Goal: Register for event/course

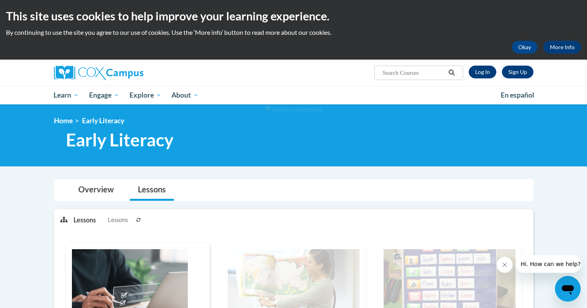
click at [482, 67] on link "Log In" at bounding box center [483, 72] width 28 height 13
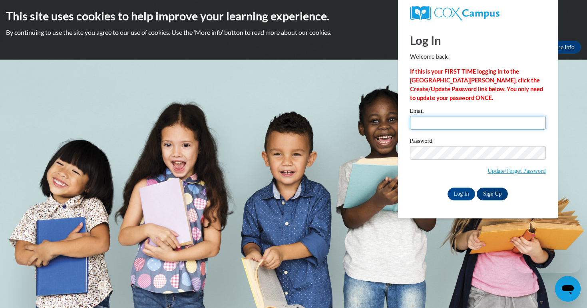
type input "[EMAIL_ADDRESS][DOMAIN_NAME]"
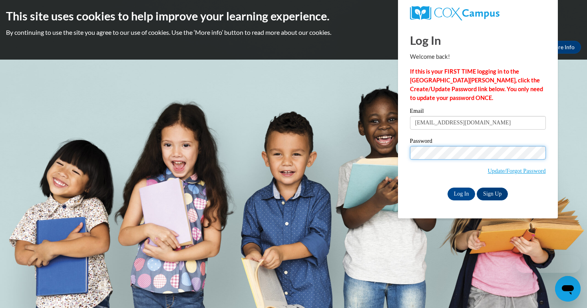
click at [461, 192] on input "Log In" at bounding box center [461, 193] width 28 height 13
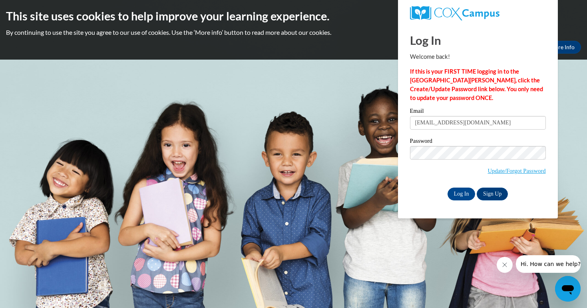
click at [329, 69] on body "This site uses cookies to help improve your learning experience. By continuing …" at bounding box center [293, 154] width 587 height 308
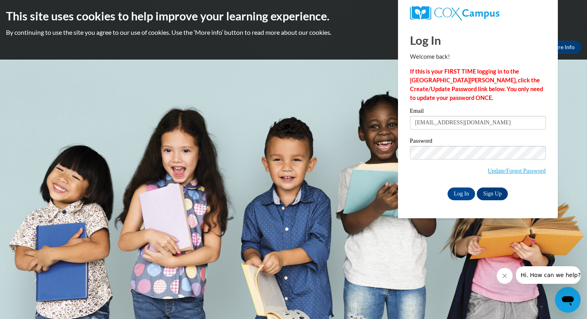
click at [461, 192] on input "Log In" at bounding box center [461, 193] width 28 height 13
click at [497, 194] on link "Sign Up" at bounding box center [492, 193] width 31 height 13
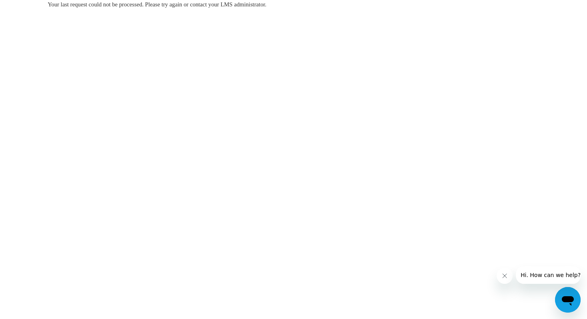
click at [567, 290] on div "Open messaging window" at bounding box center [568, 300] width 24 height 24
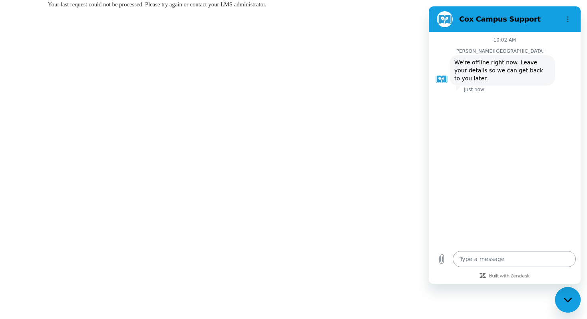
type textarea "x"
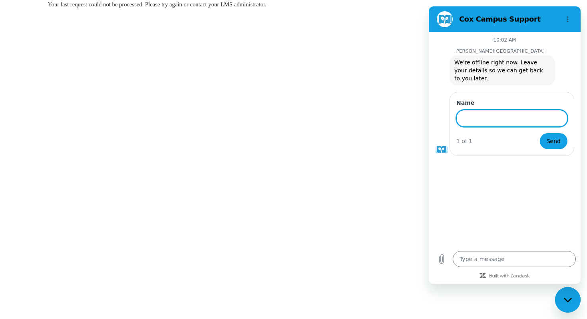
click at [386, 126] on body "Your last request could not be processed. Please try again or contact your LMS …" at bounding box center [293, 159] width 587 height 319
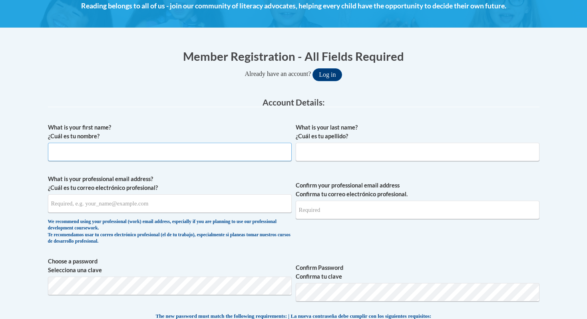
scroll to position [122, 0]
type input "V"
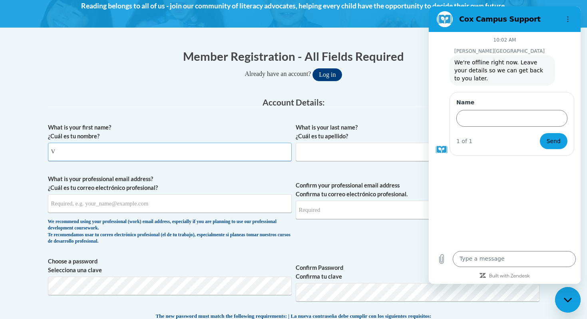
scroll to position [0, 0]
click at [564, 302] on div "Close messaging window" at bounding box center [568, 300] width 24 height 24
type textarea "x"
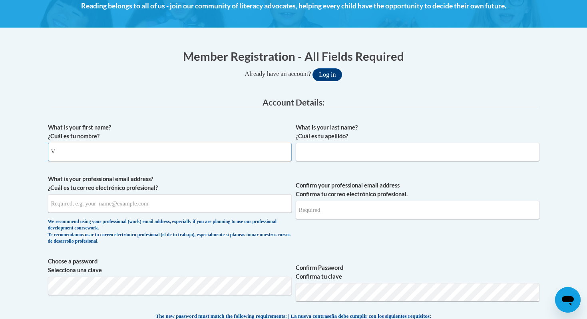
click at [145, 155] on input "V" at bounding box center [170, 152] width 244 height 18
type input "Vincent Meza"
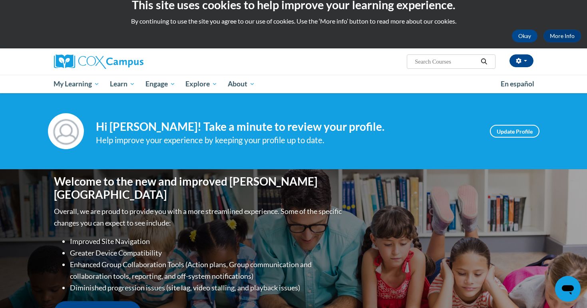
scroll to position [11, 0]
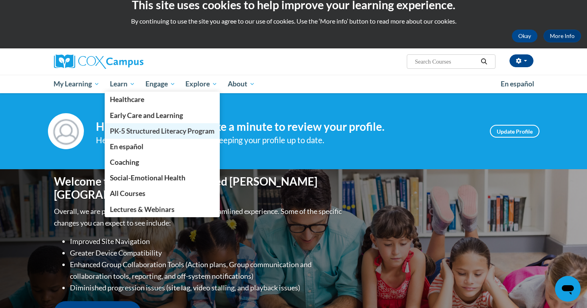
click at [142, 125] on link "PK-5 Structured Literacy Program" at bounding box center [162, 131] width 115 height 16
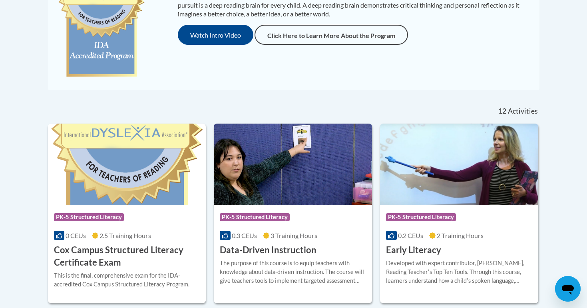
scroll to position [377, 0]
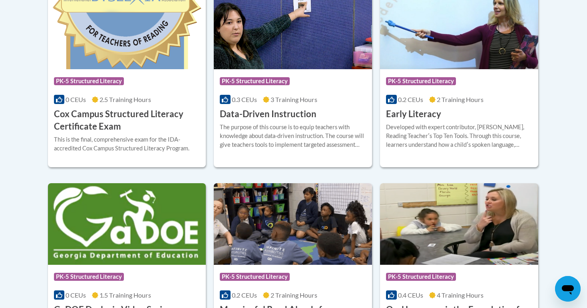
click at [427, 121] on div "More Info Enroll Developed with expert contributor, Dr. Deborah Glaser, Reading…" at bounding box center [459, 140] width 158 height 41
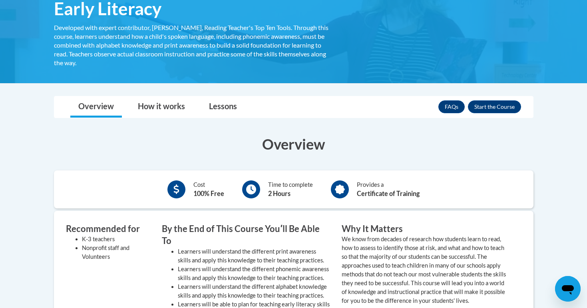
scroll to position [139, 0]
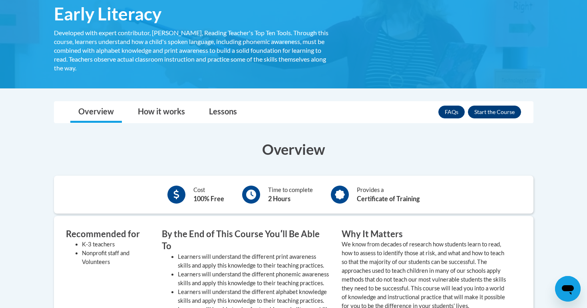
click at [487, 112] on button "Enroll" at bounding box center [494, 111] width 53 height 13
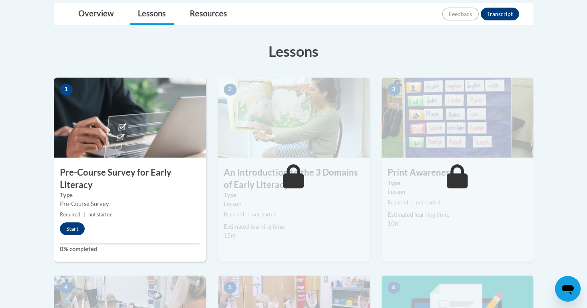
click at [76, 225] on button "Start" at bounding box center [72, 228] width 25 height 13
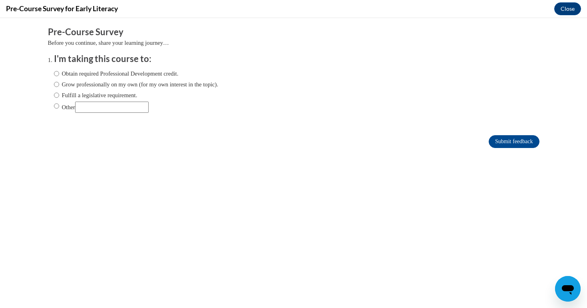
click at [146, 83] on label "Grow professionally on my own (for my own interest in the topic)." at bounding box center [136, 84] width 165 height 9
click at [59, 83] on input "Grow professionally on my own (for my own interest in the topic)." at bounding box center [56, 84] width 5 height 9
radio input "true"
click at [509, 141] on input "Submit feedback" at bounding box center [514, 141] width 50 height 13
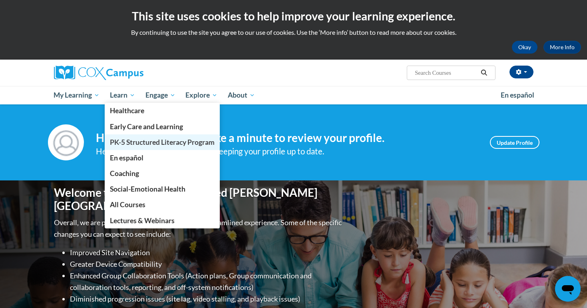
click at [131, 147] on link "PK-5 Structured Literacy Program" at bounding box center [162, 142] width 115 height 16
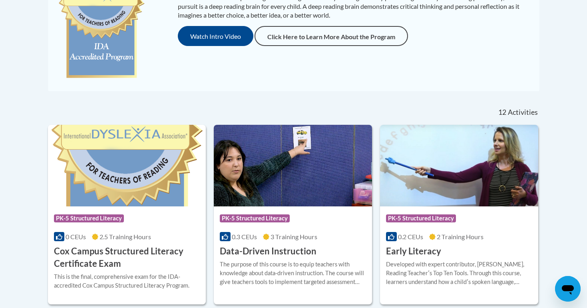
scroll to position [242, 0]
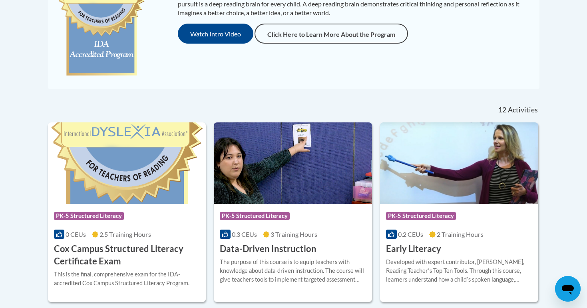
click at [434, 257] on div "Developed with expert contributor, Dr. Deborah Glaser, Reading Teacherʹs Top Te…" at bounding box center [459, 270] width 146 height 26
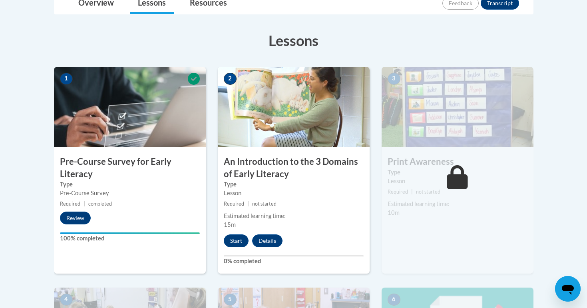
scroll to position [210, 0]
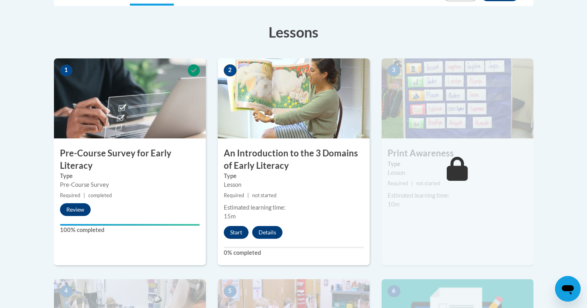
click at [234, 231] on button "Start" at bounding box center [236, 232] width 25 height 13
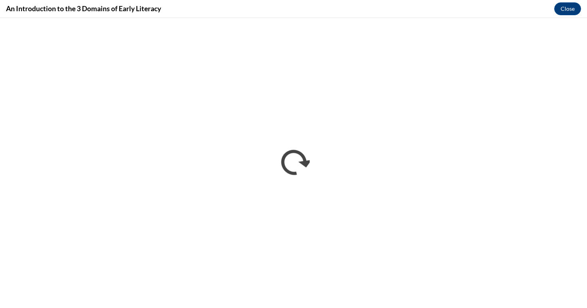
scroll to position [0, 0]
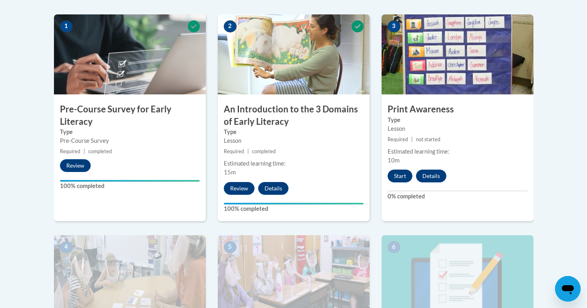
click at [399, 177] on button "Start" at bounding box center [400, 175] width 25 height 13
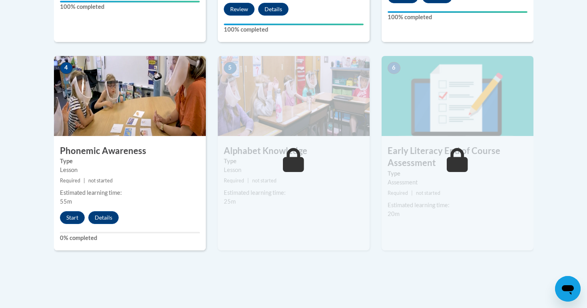
scroll to position [437, 0]
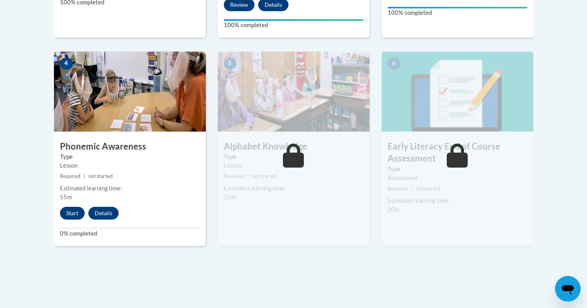
click at [74, 211] on button "Start" at bounding box center [72, 213] width 25 height 13
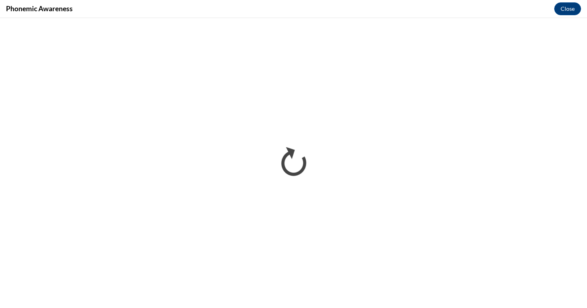
scroll to position [0, 0]
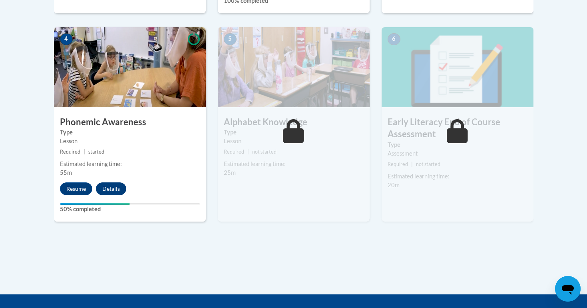
click at [115, 186] on button "Details" at bounding box center [111, 188] width 30 height 13
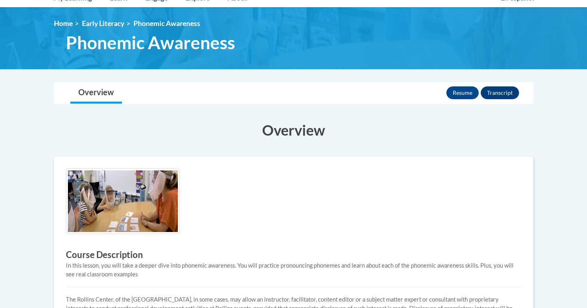
scroll to position [97, 0]
click at [465, 93] on button "Resume" at bounding box center [462, 92] width 32 height 13
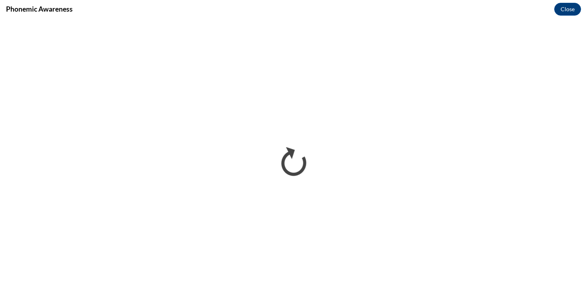
scroll to position [0, 0]
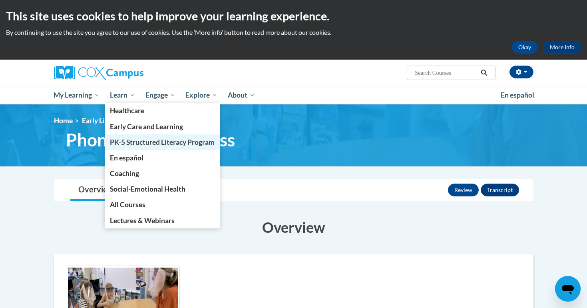
click at [135, 146] on span "PK-5 Structured Literacy Program" at bounding box center [162, 142] width 105 height 8
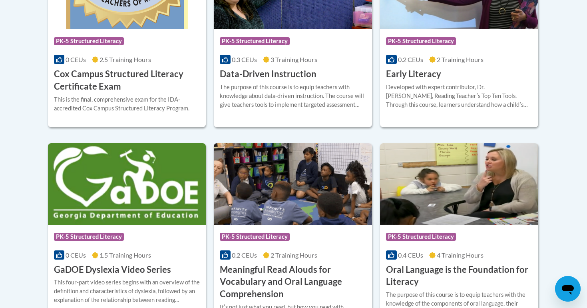
scroll to position [424, 0]
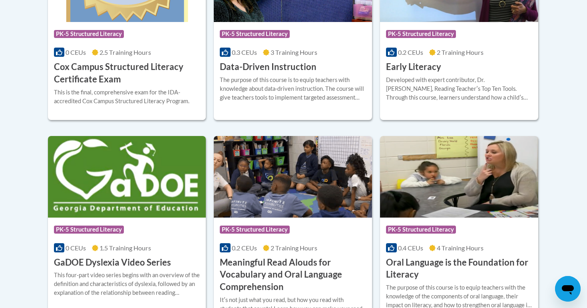
click at [416, 68] on h3 "Early Literacy" at bounding box center [413, 67] width 55 height 12
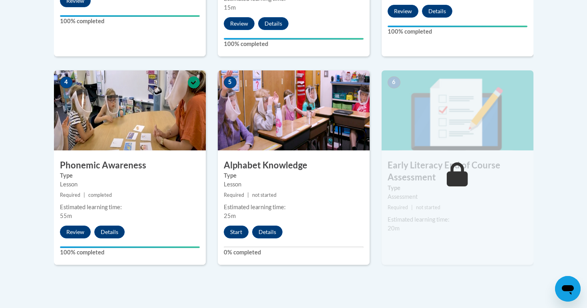
scroll to position [421, 0]
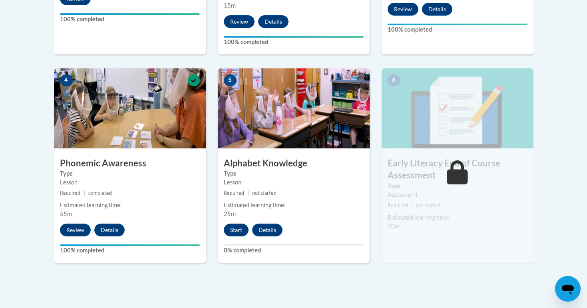
click at [235, 229] on button "Start" at bounding box center [236, 229] width 25 height 13
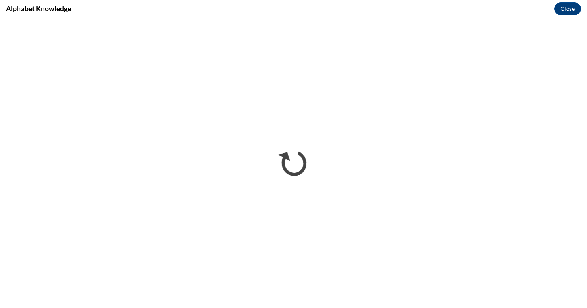
scroll to position [0, 0]
